Goal: Task Accomplishment & Management: Complete application form

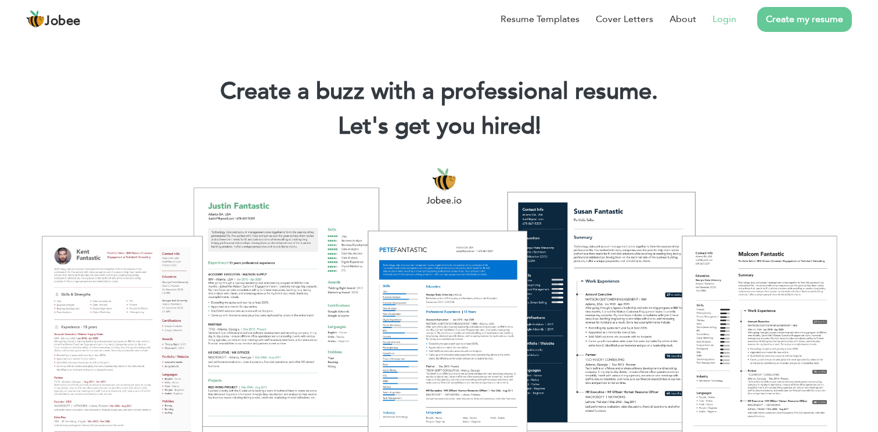
click at [727, 24] on link "Login" at bounding box center [724, 19] width 24 height 14
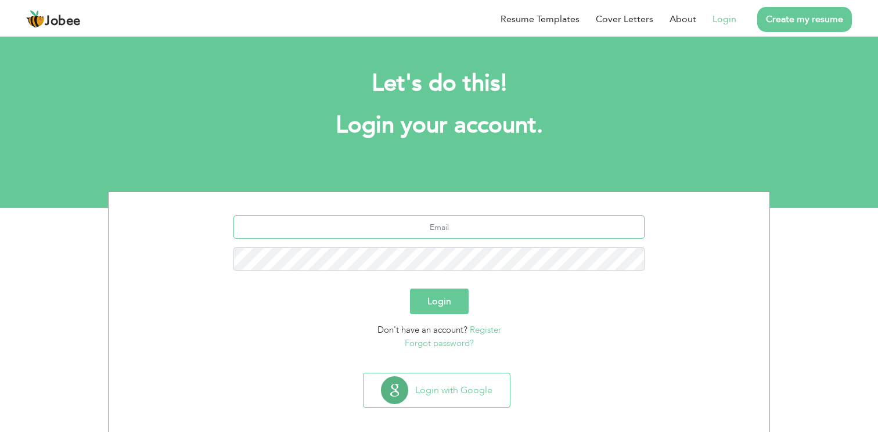
click at [385, 223] on input "text" at bounding box center [439, 226] width 412 height 23
click at [420, 235] on input "malikdawar332@gmail.com" at bounding box center [439, 226] width 412 height 23
type input "malikdawar@hotmail.com"
click at [438, 302] on button "Login" at bounding box center [439, 302] width 59 height 26
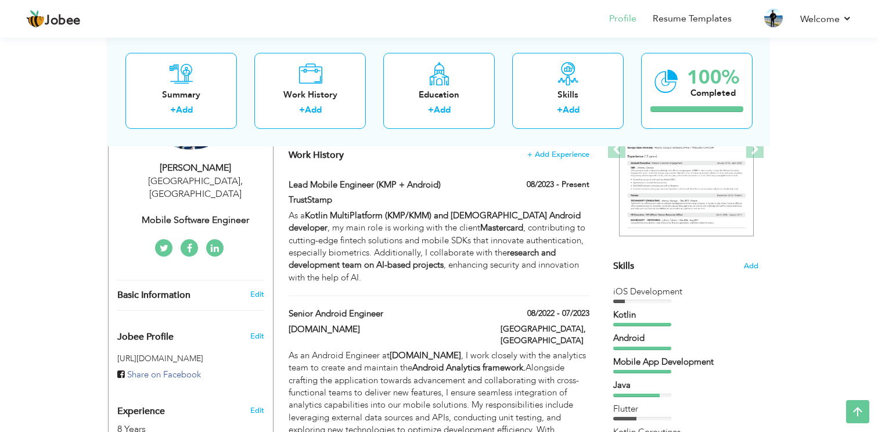
scroll to position [178, 0]
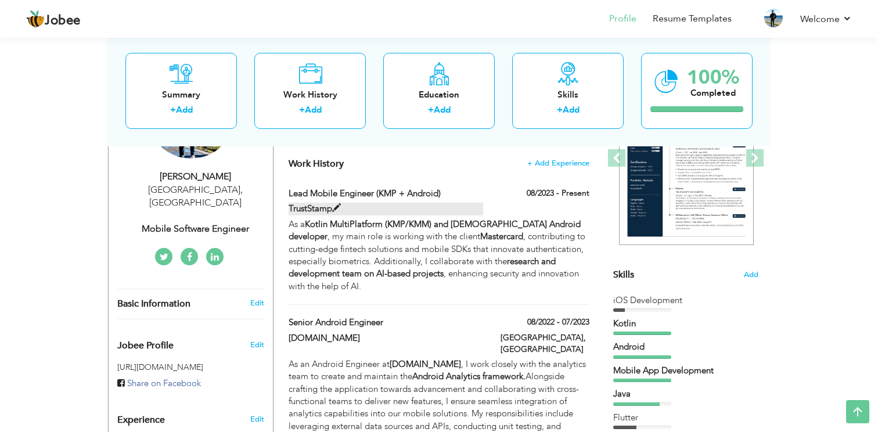
click at [335, 208] on span at bounding box center [336, 208] width 9 height 9
type input "Lead Mobile Engineer (KMP + Android)"
type input "TrustStamp"
type input "08/2023"
checkbox input "true"
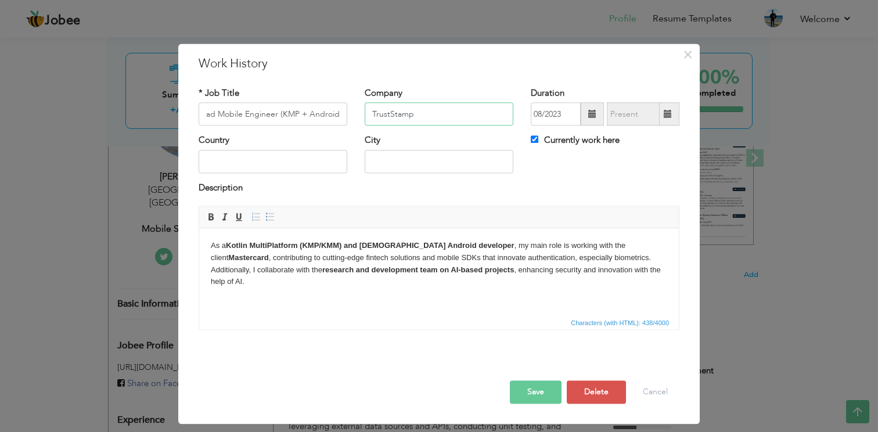
scroll to position [0, 0]
click at [401, 113] on input "TrustStamp" at bounding box center [439, 114] width 149 height 23
type input "Master Card"
click at [653, 387] on button "Cancel" at bounding box center [655, 392] width 48 height 23
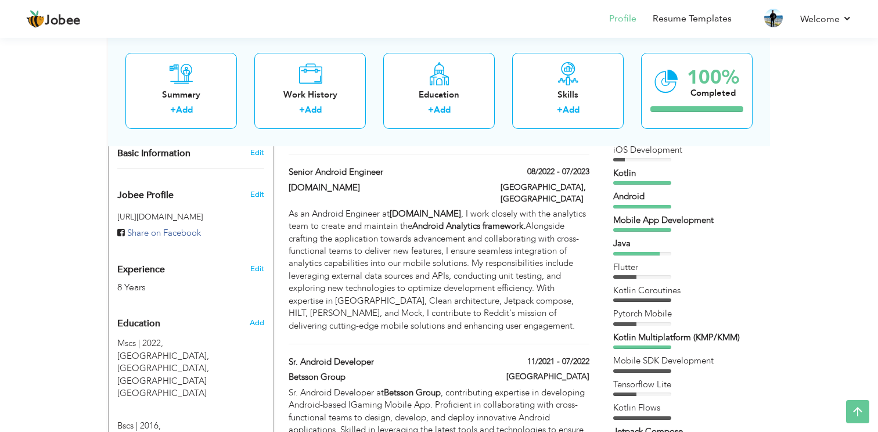
scroll to position [347, 0]
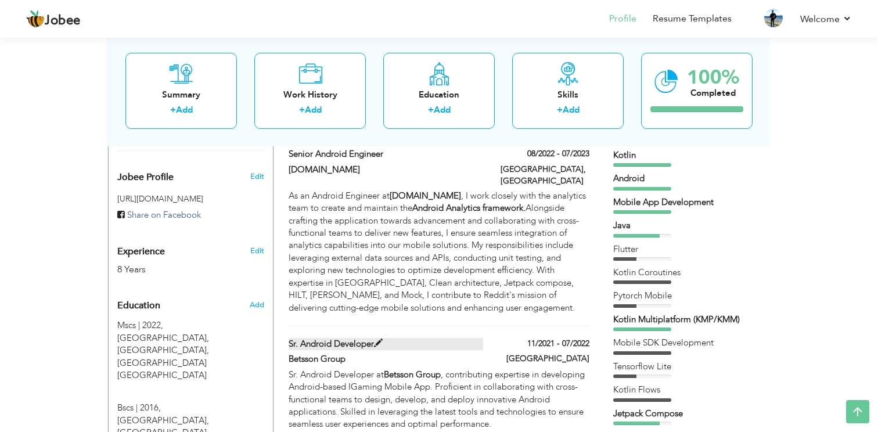
click at [377, 339] on span at bounding box center [378, 343] width 9 height 9
type input "Sr. Android Developer"
type input "Betsson Group"
type input "11/2021"
type input "07/2022"
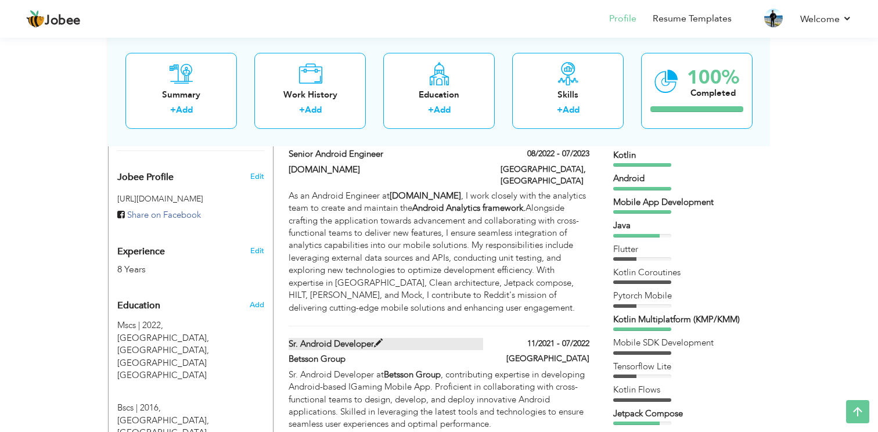
type input "Malta"
checkbox input "false"
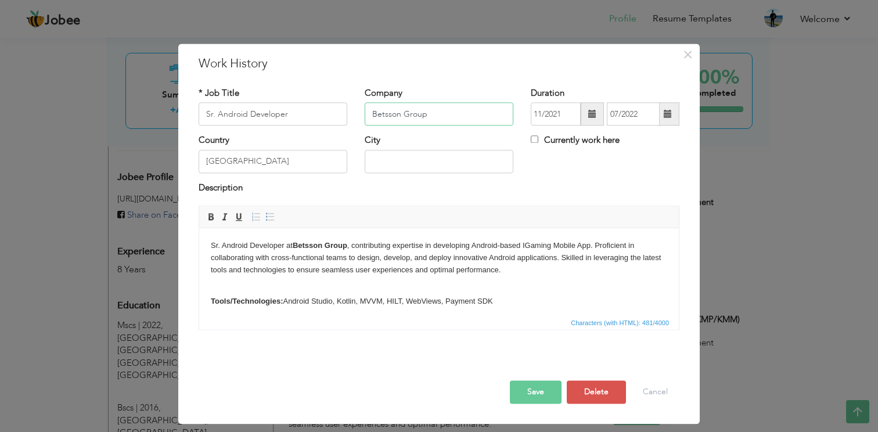
click at [434, 109] on input "Betsson Group" at bounding box center [439, 114] width 149 height 23
type input "Kaufland"
click at [308, 244] on strong "Betsson Group" at bounding box center [320, 245] width 55 height 9
click at [534, 244] on body "Sr. Android Developer at Kaufland Group , contributing expertise in developing …" at bounding box center [439, 274] width 456 height 68
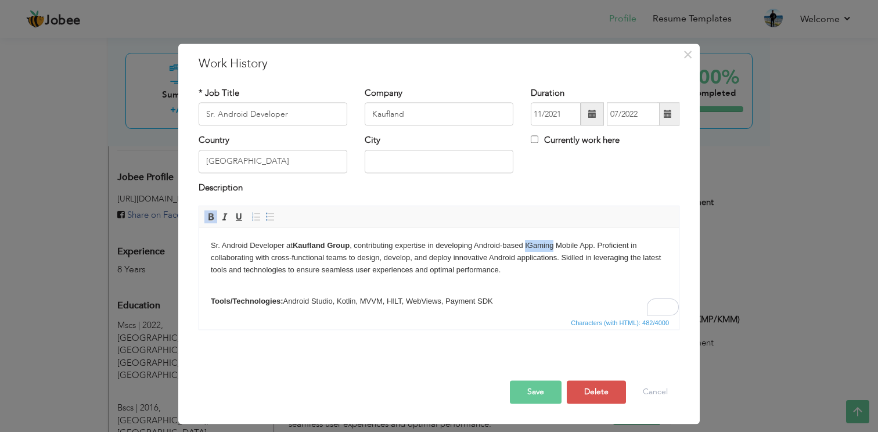
click at [534, 244] on body "Sr. Android Developer at Kaufland Group , contributing expertise in developing …" at bounding box center [439, 274] width 456 height 68
click at [532, 392] on button "Save" at bounding box center [536, 392] width 52 height 23
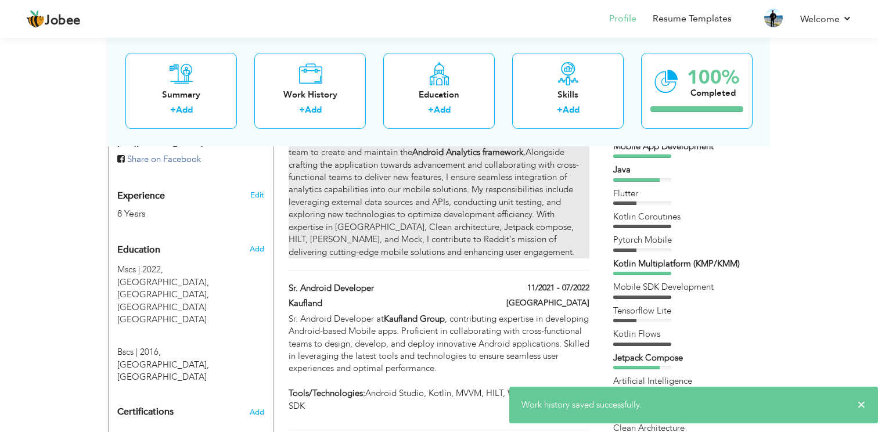
scroll to position [424, 0]
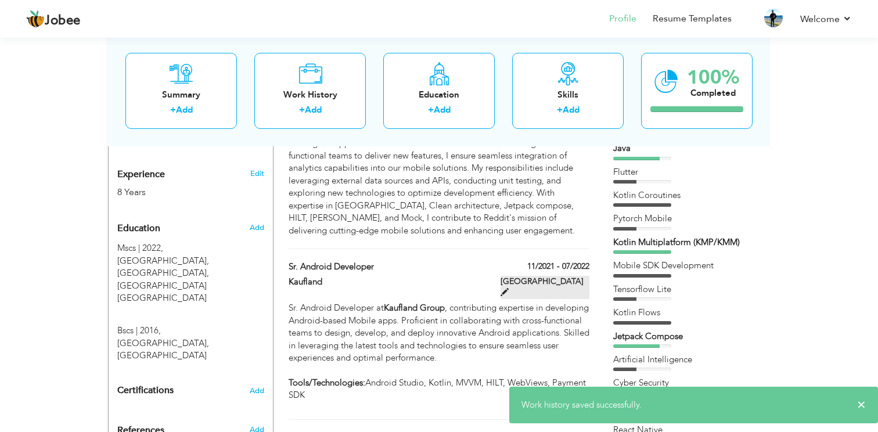
click at [577, 276] on label "Malta" at bounding box center [544, 287] width 89 height 23
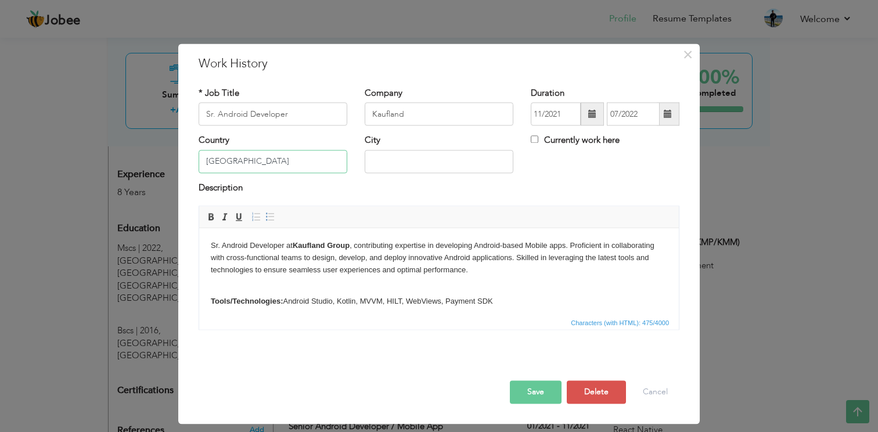
click at [278, 156] on input "Malta" at bounding box center [273, 161] width 149 height 23
type input "[GEOGRAPHIC_DATA]"
click at [186, 169] on div "× Work History * Job Title Sr. Android Developer Company Kaufland Duration 11/2…" at bounding box center [438, 234] width 521 height 380
click at [542, 389] on button "Save" at bounding box center [536, 392] width 52 height 23
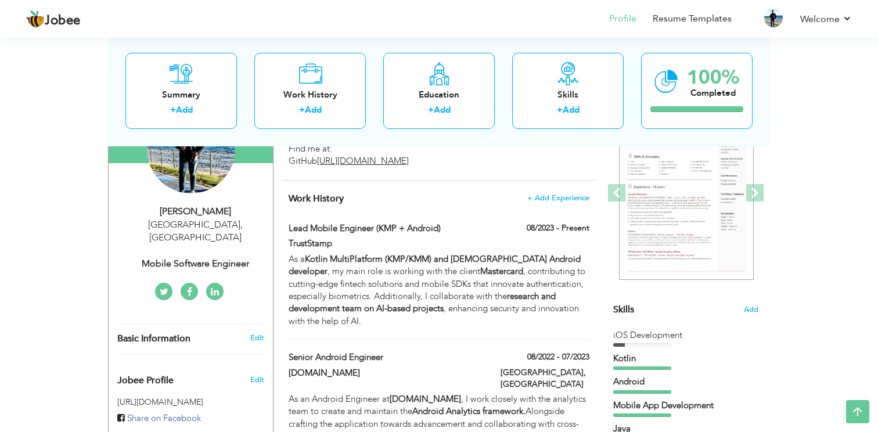
scroll to position [142, 0]
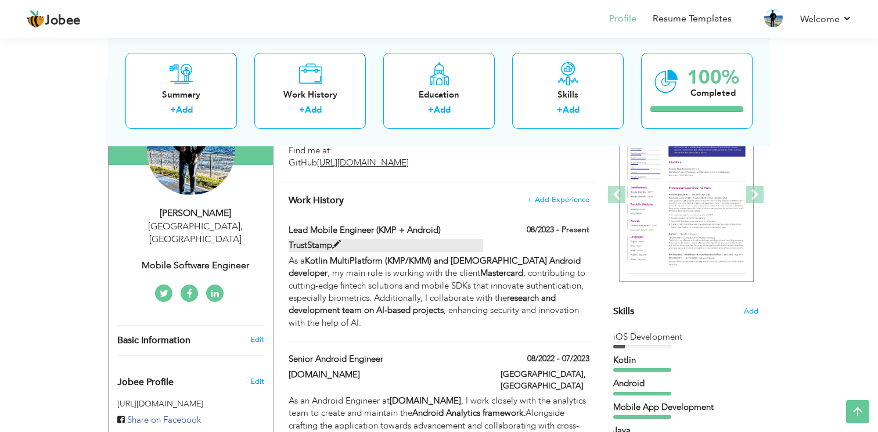
click at [337, 243] on span at bounding box center [336, 244] width 9 height 9
type input "Lead Mobile Engineer (KMP + Android)"
type input "TrustStamp"
type input "08/2023"
checkbox input "true"
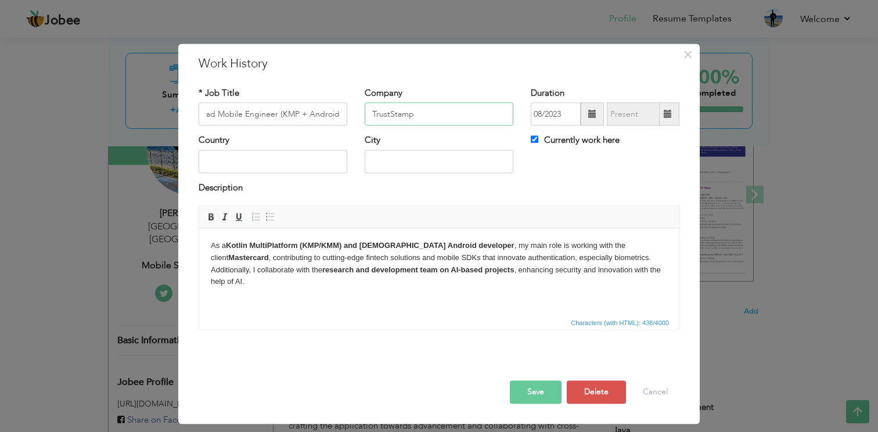
scroll to position [0, 0]
click at [395, 116] on input "TrustStamp" at bounding box center [439, 114] width 149 height 23
type input "TS"
click at [535, 398] on button "Save" at bounding box center [536, 392] width 52 height 23
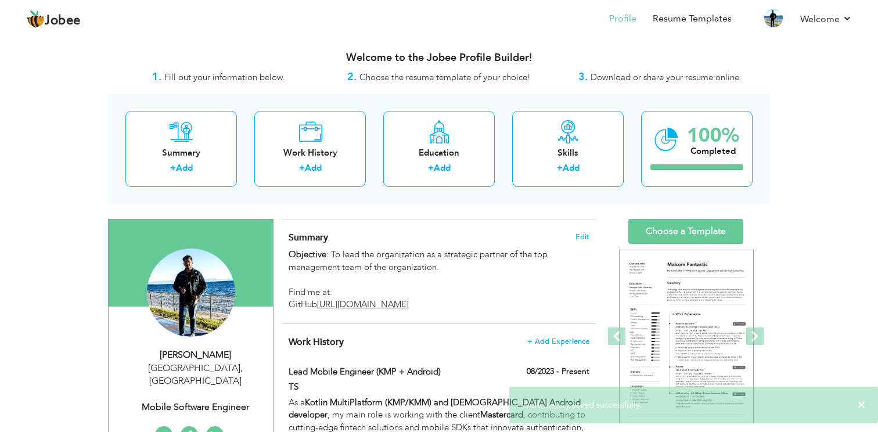
scroll to position [8, 0]
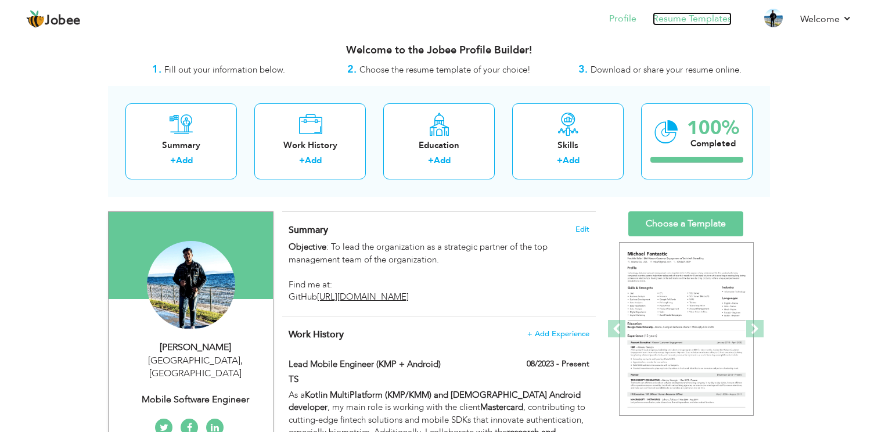
click at [696, 22] on link "Resume Templates" at bounding box center [692, 18] width 79 height 13
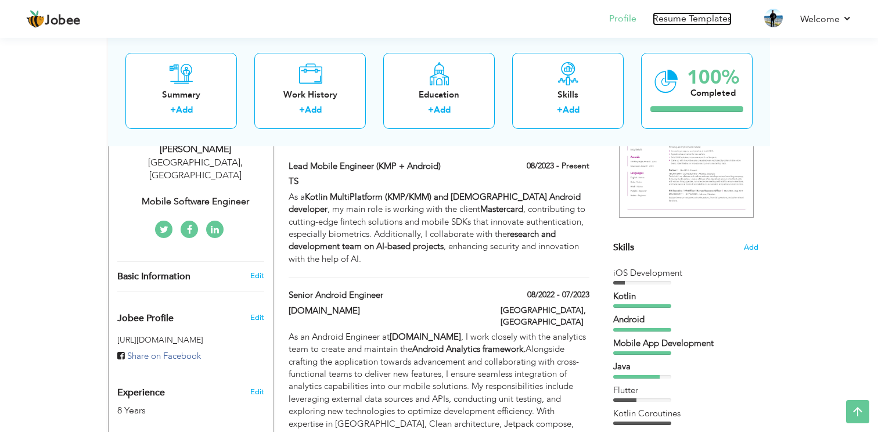
scroll to position [167, 0]
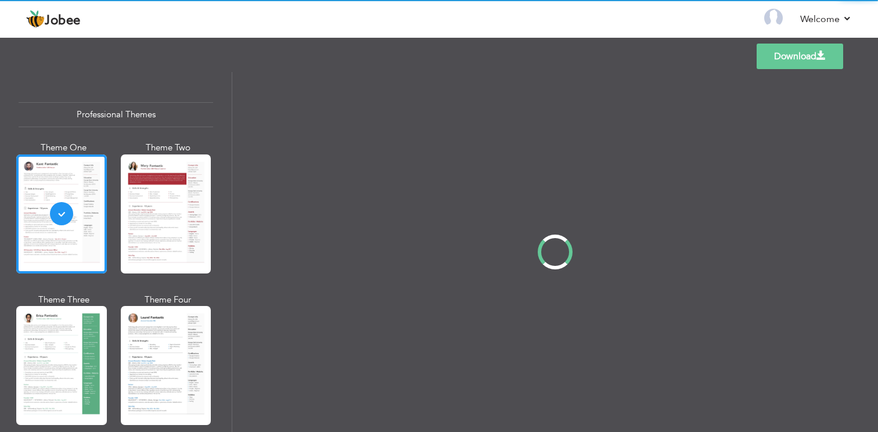
click at [144, 224] on div "Professional Themes Theme One Theme Two Theme Three Theme Four" at bounding box center [439, 252] width 878 height 360
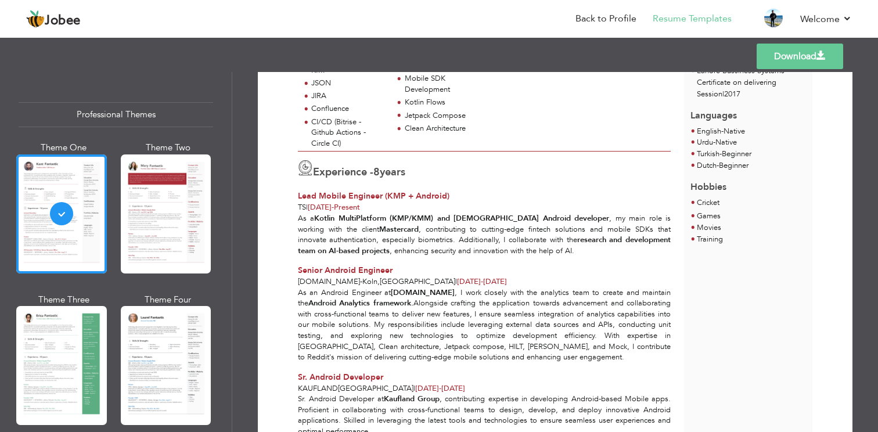
scroll to position [314, 0]
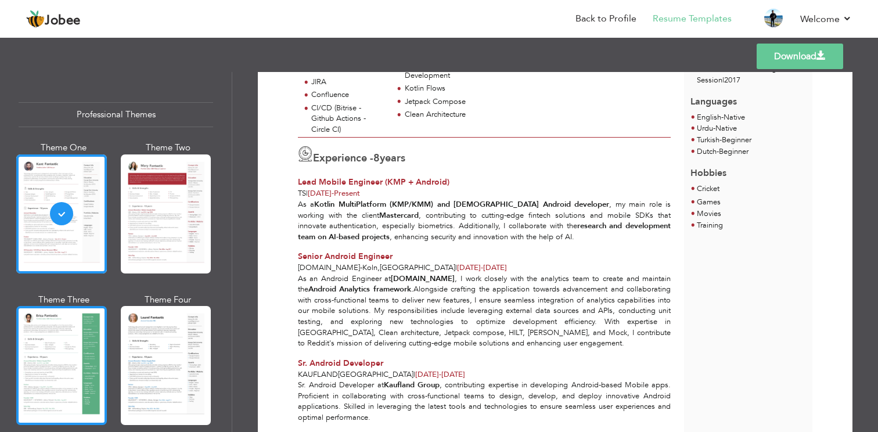
click at [52, 365] on div at bounding box center [61, 365] width 91 height 119
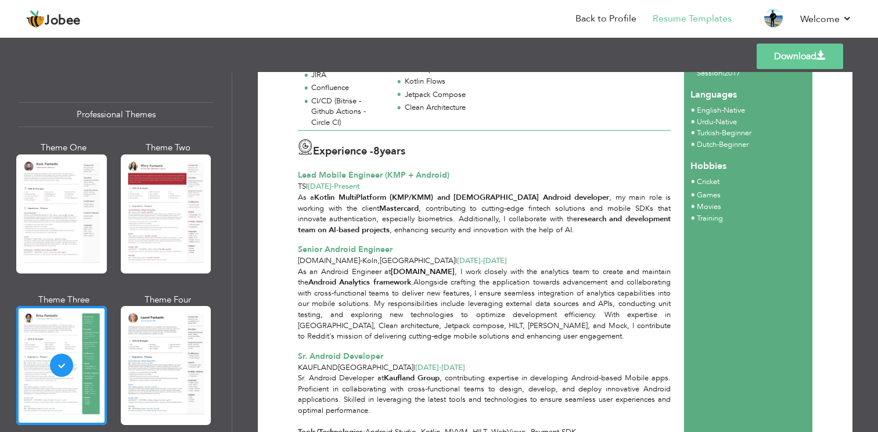
scroll to position [352, 0]
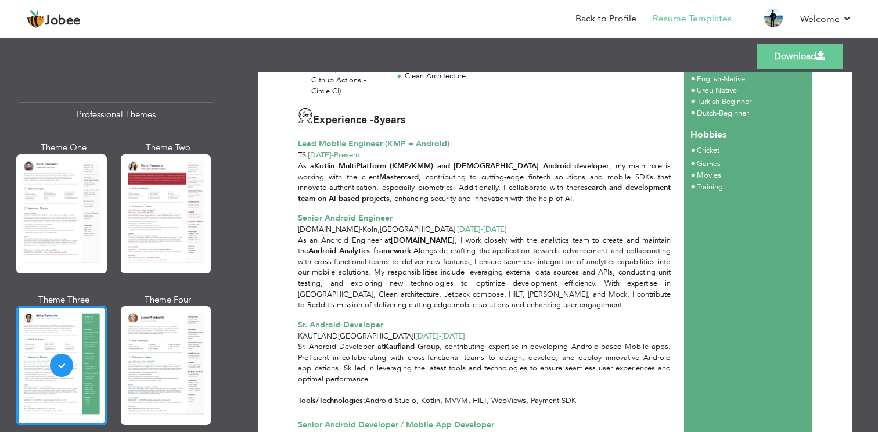
click at [646, 51] on div "Templates Download" at bounding box center [439, 56] width 878 height 37
click at [780, 58] on link "Download" at bounding box center [799, 57] width 87 height 26
